Goal: Communication & Community: Answer question/provide support

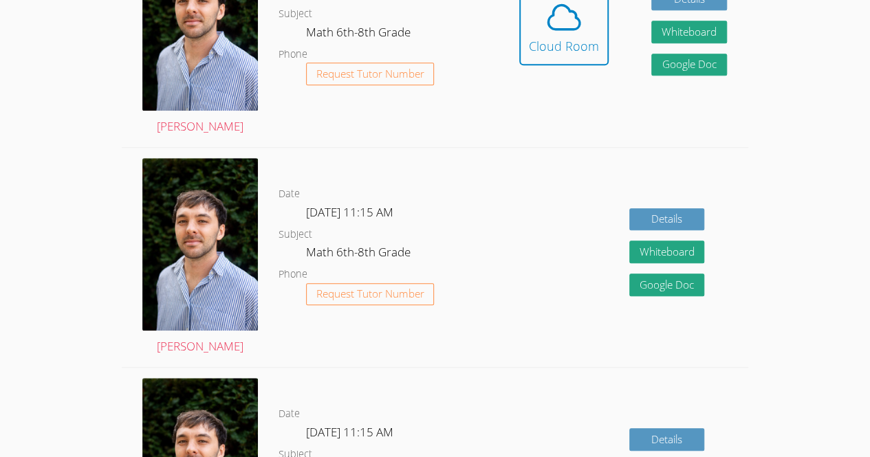
scroll to position [469, 0]
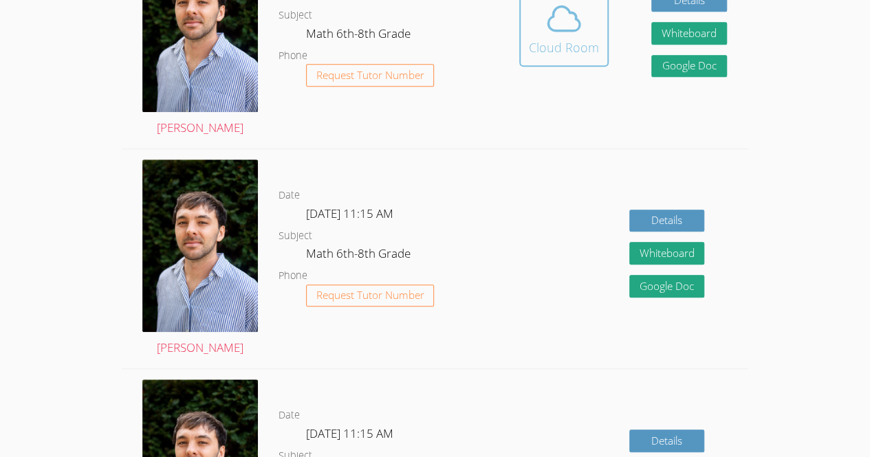
click at [551, 30] on icon at bounding box center [564, 18] width 32 height 24
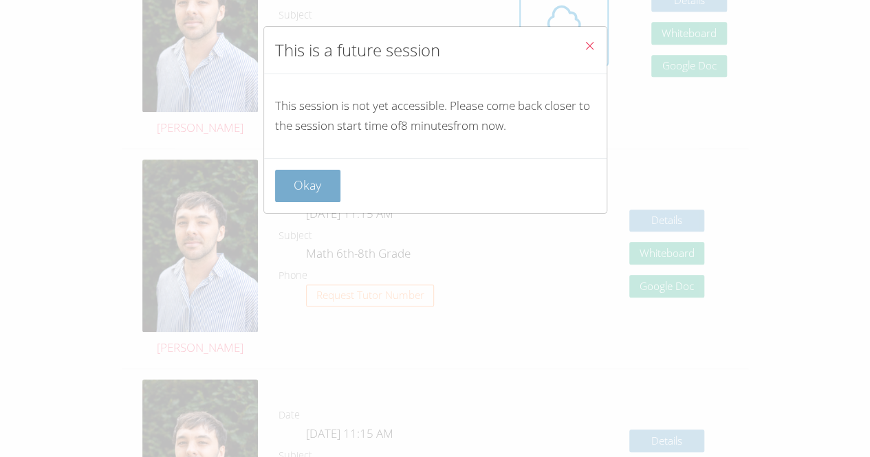
click at [305, 181] on button "Okay" at bounding box center [308, 186] width 66 height 32
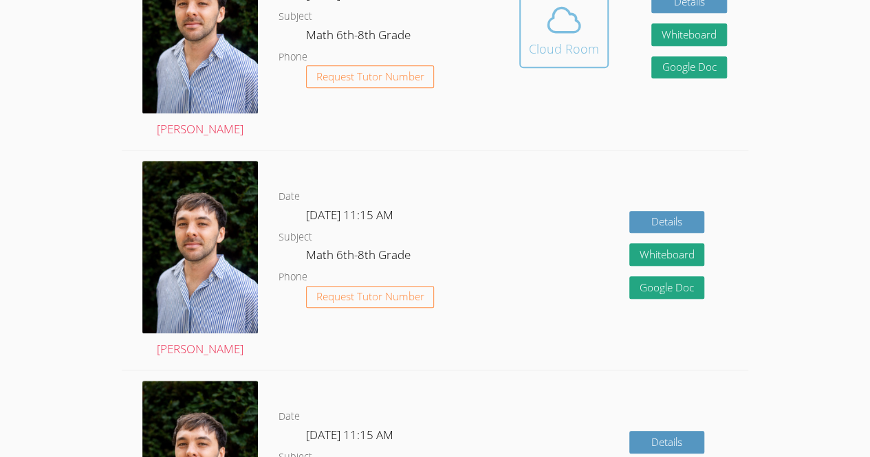
click at [573, 34] on icon at bounding box center [563, 20] width 38 height 38
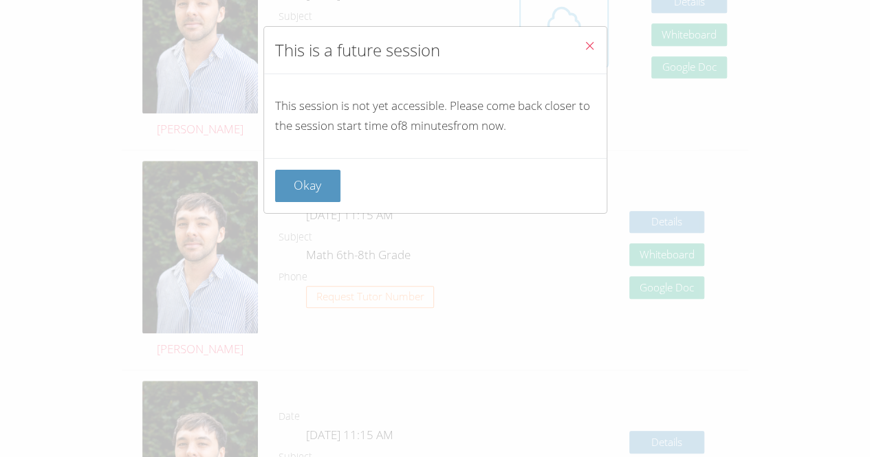
click at [573, 34] on button "Close" at bounding box center [590, 48] width 34 height 42
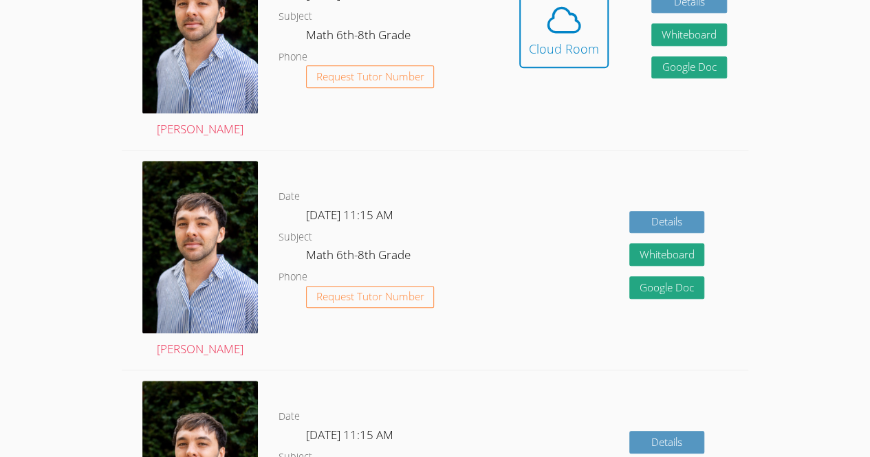
click at [590, 39] on span at bounding box center [564, 20] width 70 height 38
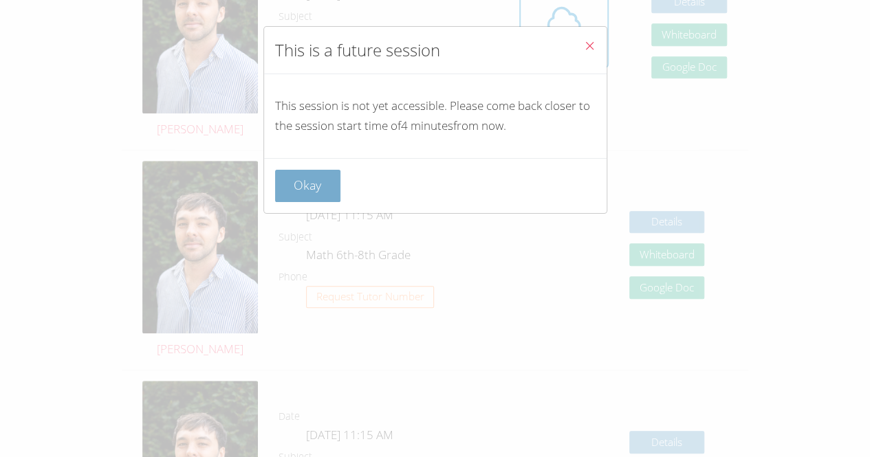
click at [319, 176] on button "Okay" at bounding box center [308, 186] width 66 height 32
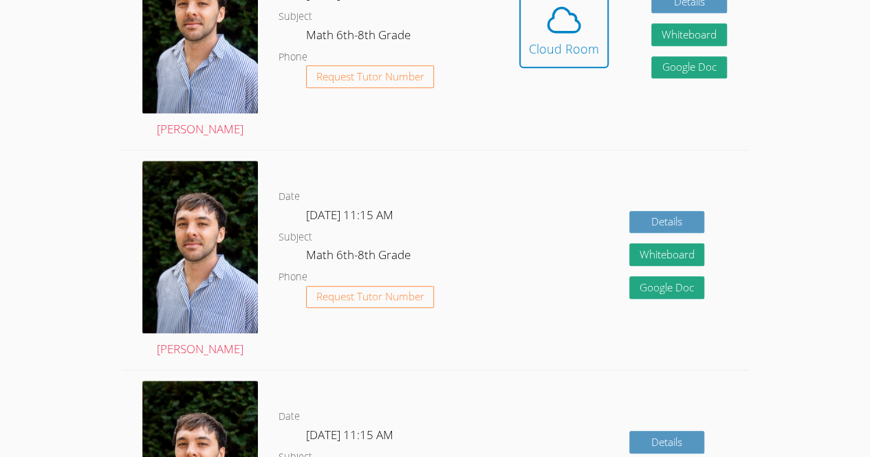
click at [455, 331] on dl "Date Wed Sep 24, 11:15 AM Subject Math 6th-8th Grade Phone Request Tutor Number" at bounding box center [387, 259] width 219 height 143
click at [544, 12] on icon at bounding box center [563, 20] width 38 height 38
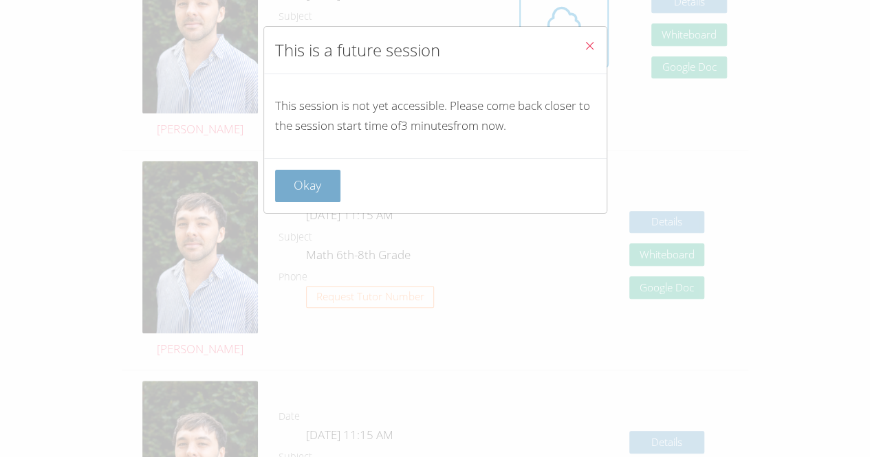
click at [313, 176] on button "Okay" at bounding box center [308, 186] width 66 height 32
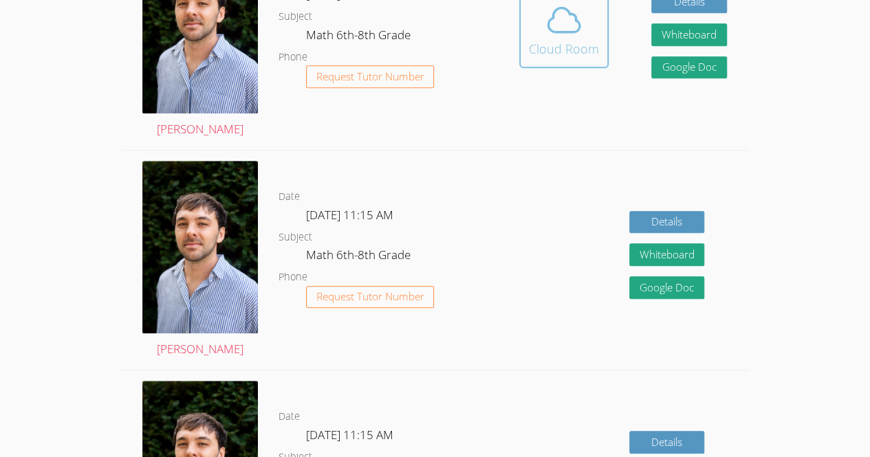
click at [560, 58] on div "Cloud Room" at bounding box center [564, 48] width 70 height 19
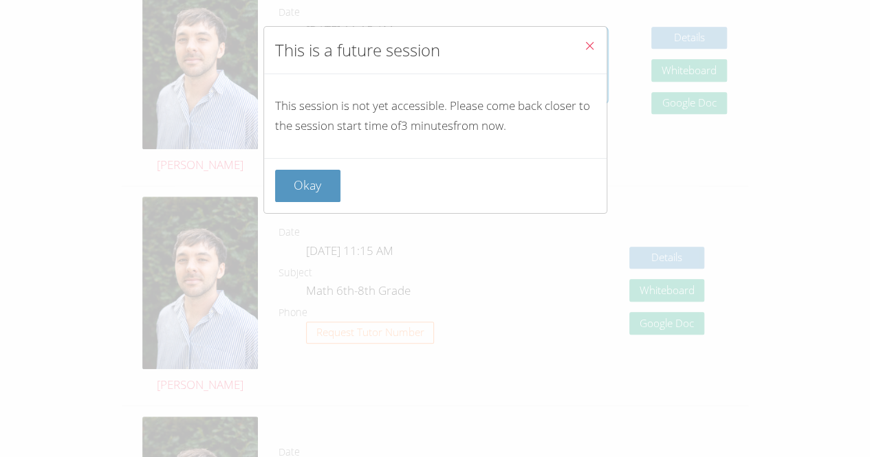
scroll to position [430, 0]
click at [586, 38] on button "Close" at bounding box center [590, 48] width 34 height 42
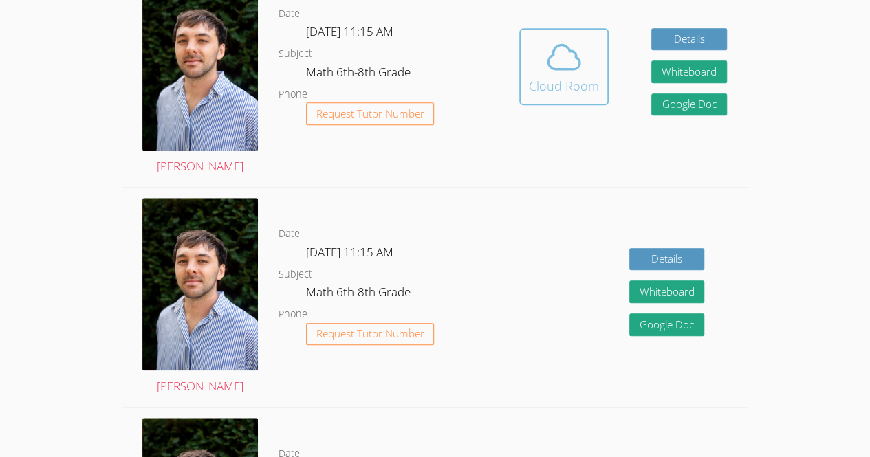
click at [595, 74] on span at bounding box center [564, 57] width 70 height 38
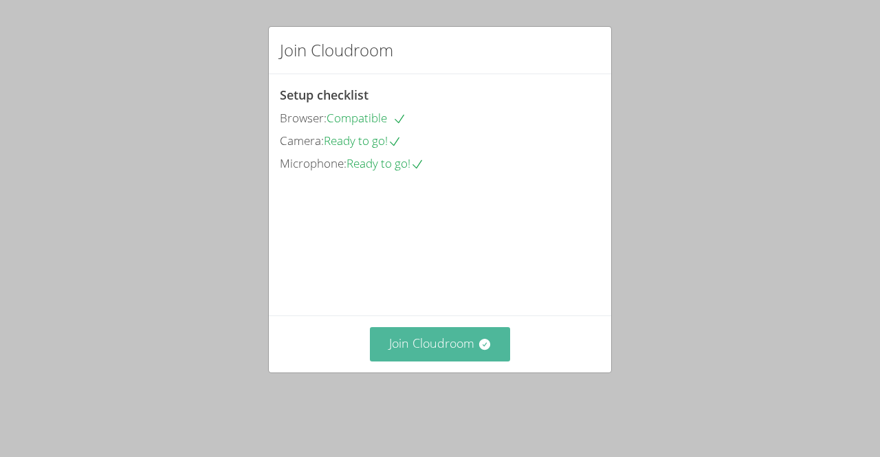
click at [455, 358] on button "Join Cloudroom" at bounding box center [440, 344] width 141 height 34
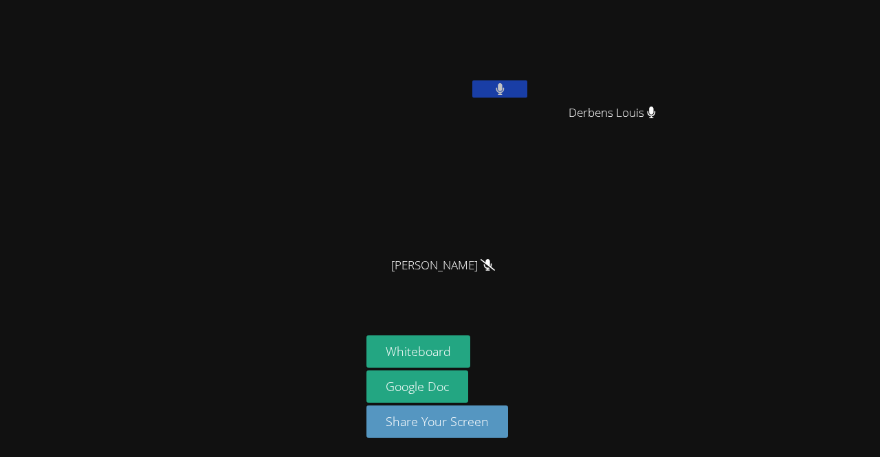
click at [597, 104] on span "Derbens Louis" at bounding box center [611, 113] width 87 height 20
click at [555, 118] on div "Derbens Louis" at bounding box center [617, 125] width 164 height 55
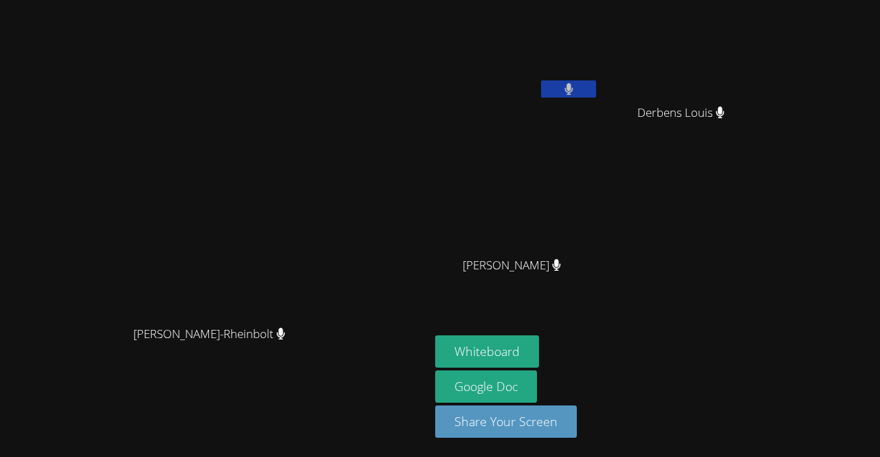
drag, startPoint x: 412, startPoint y: 78, endPoint x: 572, endPoint y: 163, distance: 180.8
click at [572, 163] on div "[PERSON_NAME]-Rheinbolt Franco Uribe-Rheinbolt Luckenda [PERSON_NAME] [PERSON_N…" at bounding box center [440, 228] width 880 height 457
click at [722, 239] on div "Luckenda [PERSON_NAME] [PERSON_NAME] [PERSON_NAME]" at bounding box center [601, 155] width 333 height 300
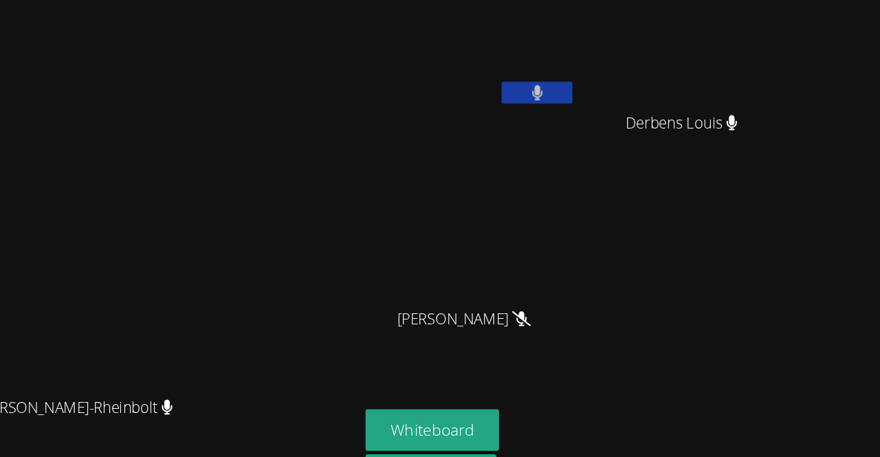
click at [596, 86] on button at bounding box center [568, 88] width 55 height 17
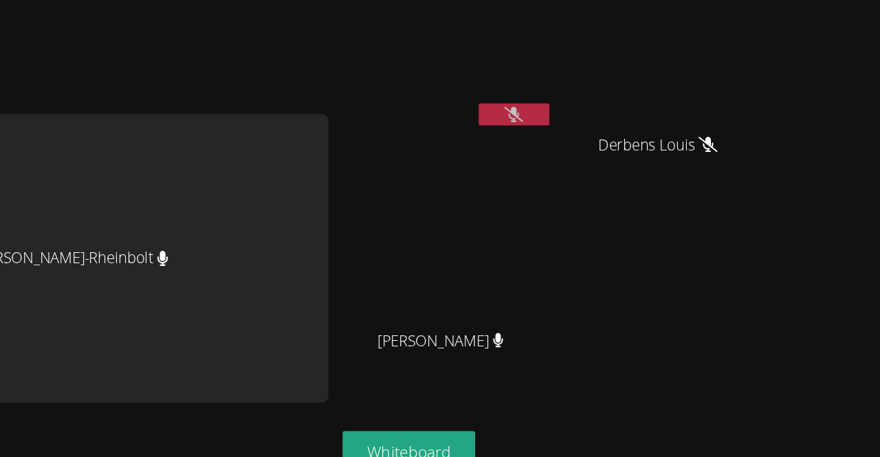
click at [551, 86] on icon at bounding box center [550, 89] width 14 height 12
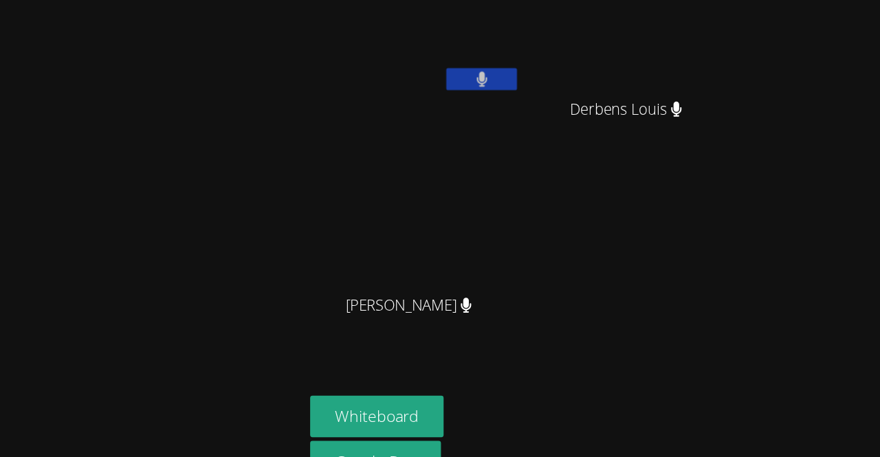
click at [541, 80] on button at bounding box center [568, 88] width 55 height 17
click at [596, 96] on button at bounding box center [568, 88] width 55 height 17
click at [541, 80] on button at bounding box center [568, 88] width 55 height 17
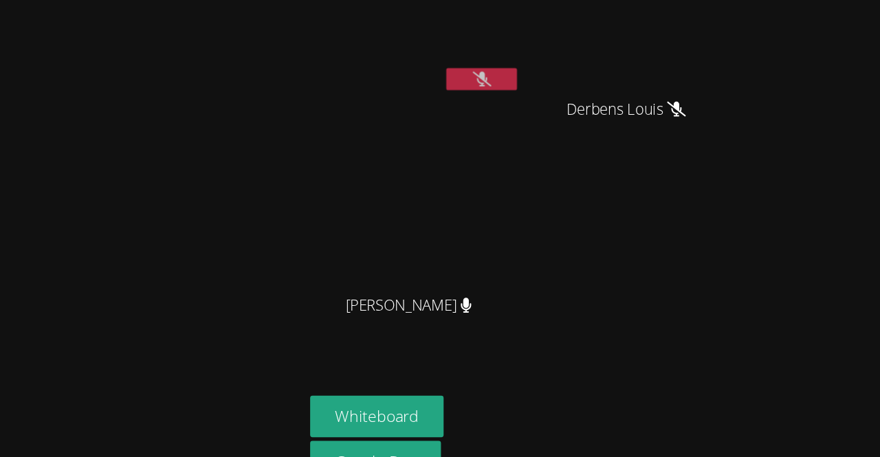
click at [541, 80] on button at bounding box center [568, 88] width 55 height 17
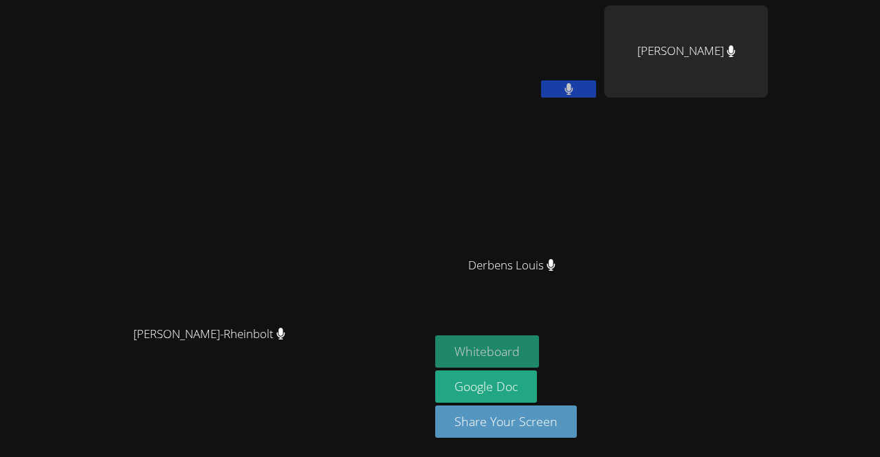
click at [480, 349] on button "Whiteboard" at bounding box center [487, 351] width 104 height 32
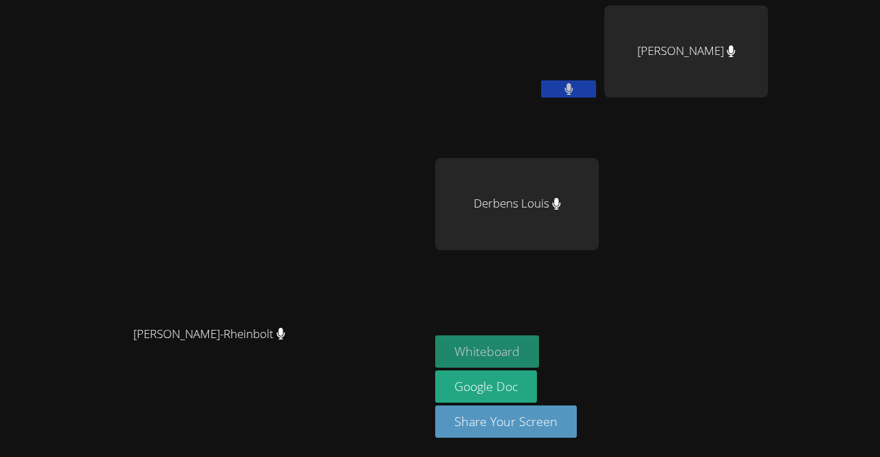
click at [479, 362] on button "Whiteboard" at bounding box center [487, 351] width 104 height 32
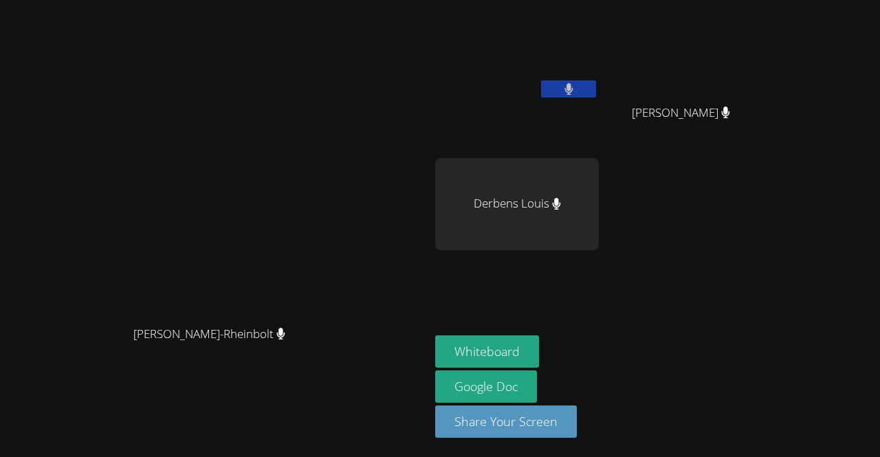
click at [494, 175] on div "Derbens Louis" at bounding box center [517, 204] width 164 height 92
click at [494, 201] on div "Derbens Louis" at bounding box center [517, 204] width 164 height 92
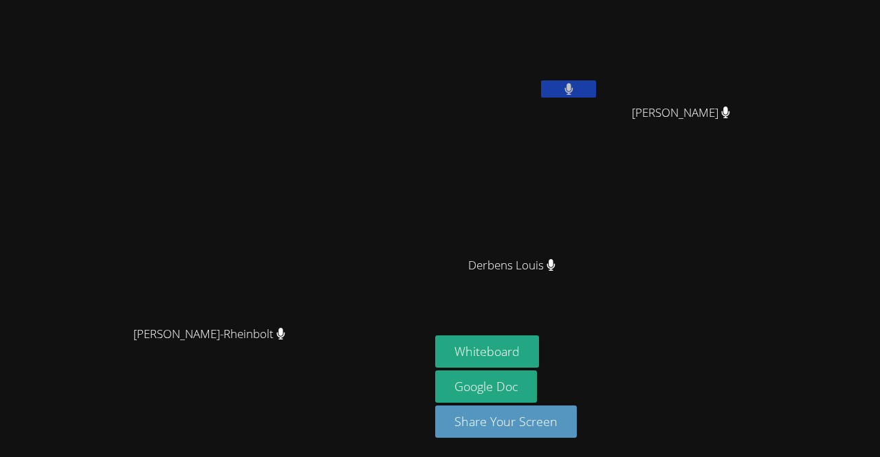
click at [874, 175] on div "[PERSON_NAME]-Rheinbolt [PERSON_NAME]-Rheinbolt Luckenda [PERSON_NAME] [PERSON_…" at bounding box center [440, 228] width 880 height 457
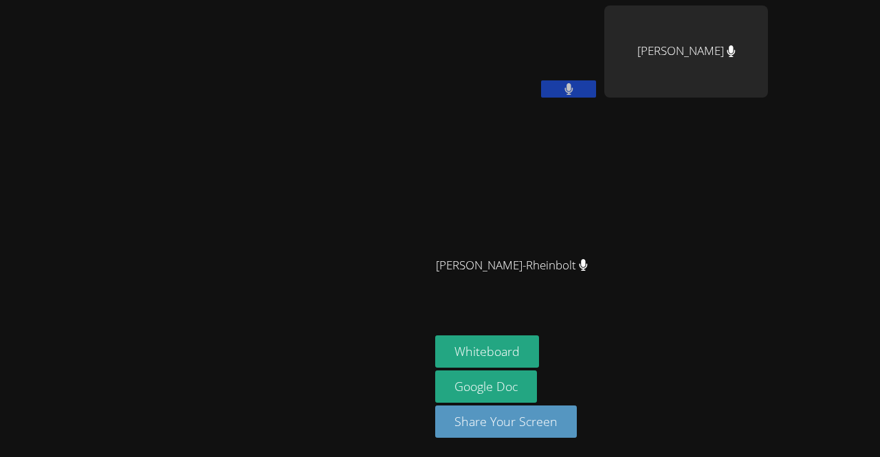
click at [318, 221] on video at bounding box center [215, 201] width 206 height 236
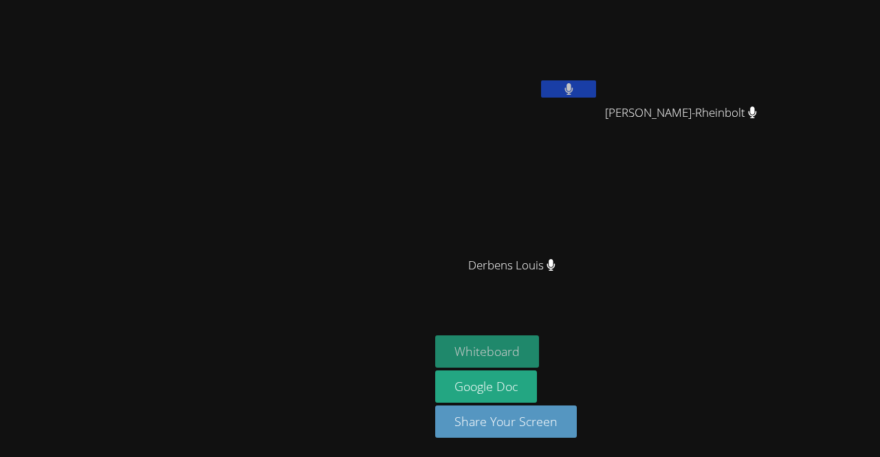
click at [539, 352] on button "Whiteboard" at bounding box center [487, 351] width 104 height 32
click at [539, 351] on button "Whiteboard" at bounding box center [487, 351] width 104 height 32
click at [573, 91] on icon at bounding box center [568, 89] width 8 height 12
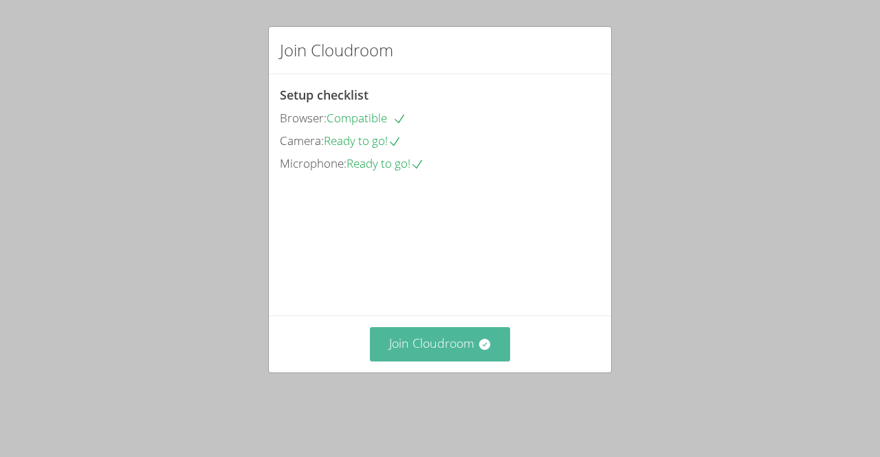
click at [447, 355] on button "Join Cloudroom" at bounding box center [440, 344] width 141 height 34
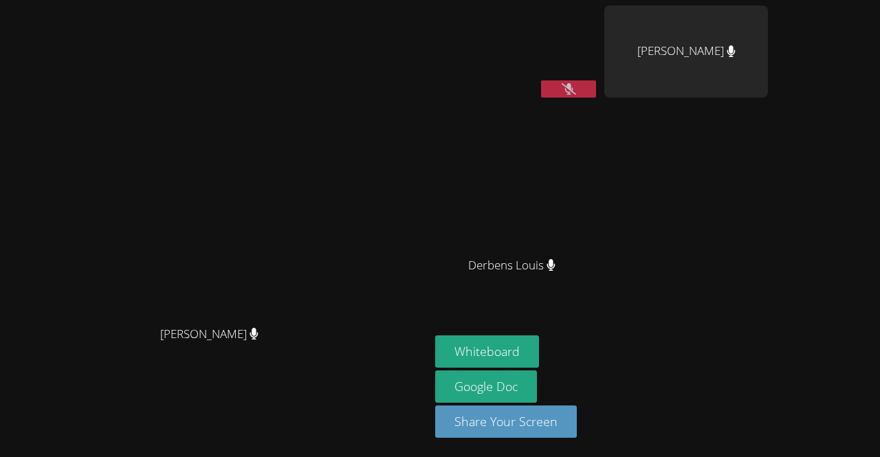
click at [551, 104] on div "Luckenda Tinoel" at bounding box center [517, 78] width 164 height 147
click at [562, 89] on button at bounding box center [568, 88] width 55 height 17
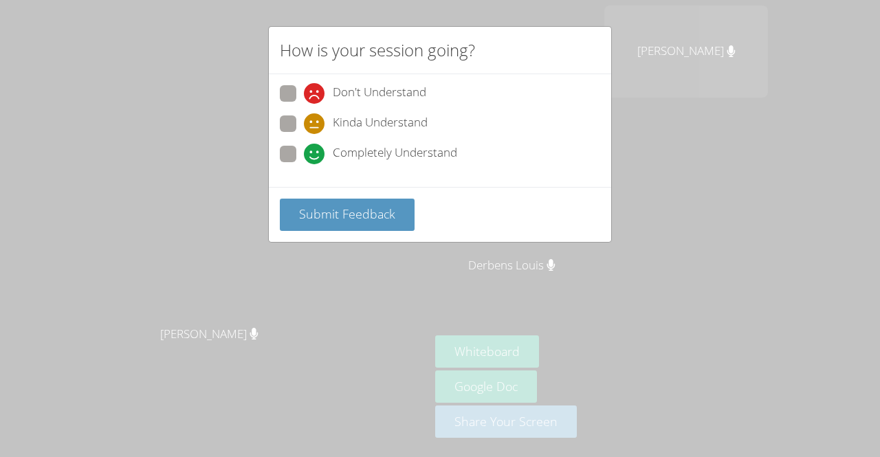
click at [304, 164] on span at bounding box center [304, 164] width 0 height 0
click at [304, 146] on input "Completely Understand" at bounding box center [310, 152] width 12 height 12
radio input "true"
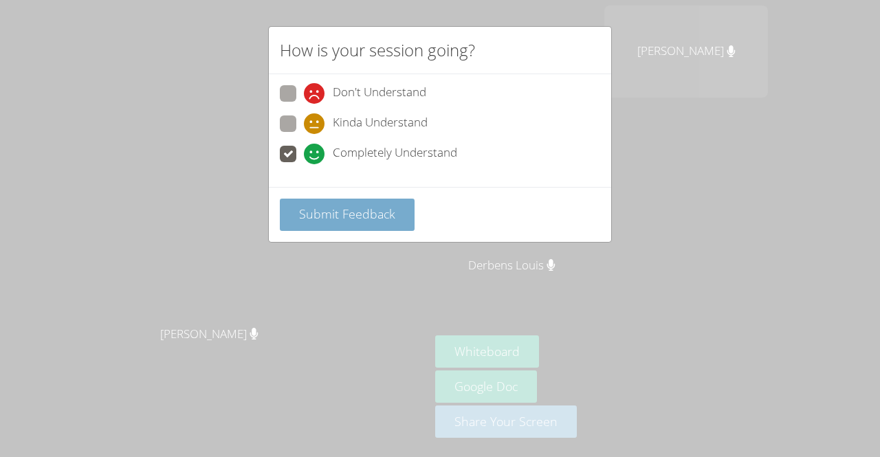
click at [333, 217] on span "Submit Feedback" at bounding box center [347, 214] width 96 height 16
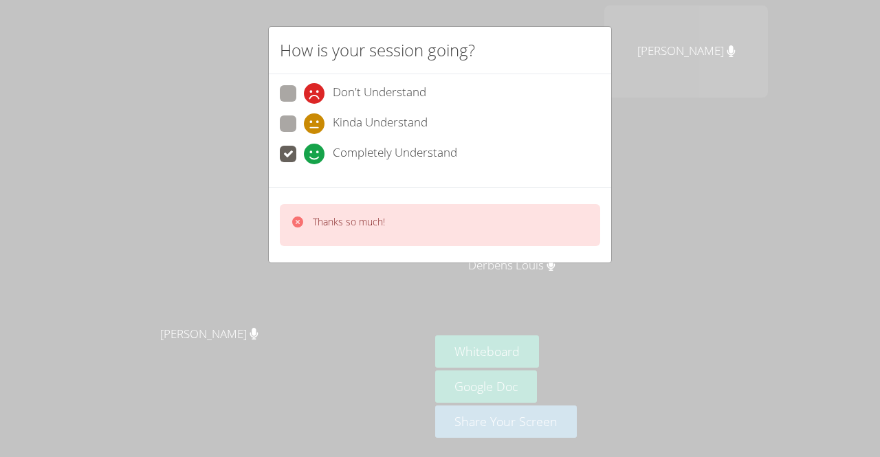
click at [441, 235] on div "Thanks so much!" at bounding box center [440, 225] width 320 height 42
click at [318, 114] on icon at bounding box center [314, 123] width 21 height 21
click at [316, 115] on input "Kinda Understand" at bounding box center [310, 121] width 12 height 12
radio input "true"
click at [300, 155] on label "Completely Understand" at bounding box center [368, 155] width 177 height 19
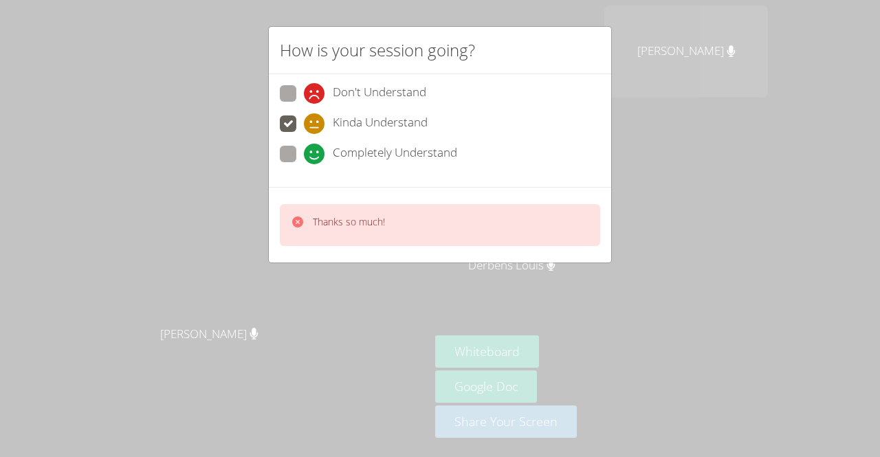
click at [304, 155] on input "Completely Understand" at bounding box center [310, 152] width 12 height 12
radio input "true"
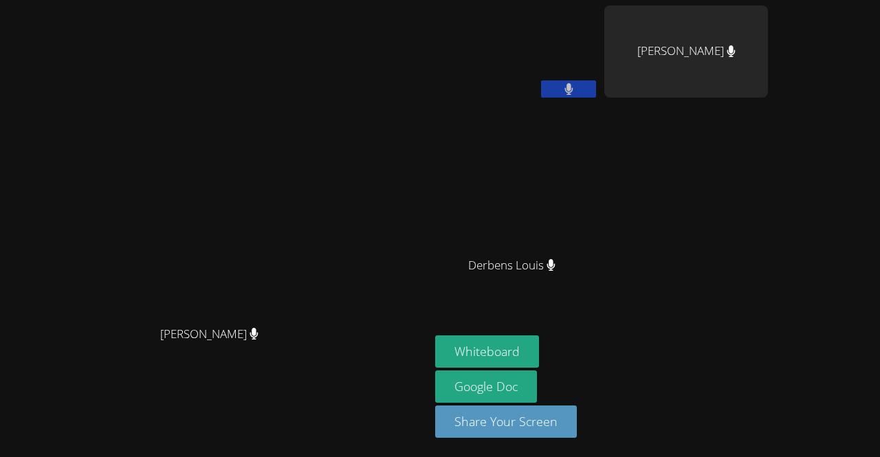
click at [555, 93] on button at bounding box center [568, 88] width 55 height 17
click at [544, 81] on button at bounding box center [568, 88] width 55 height 17
